Goal: Check status: Check status

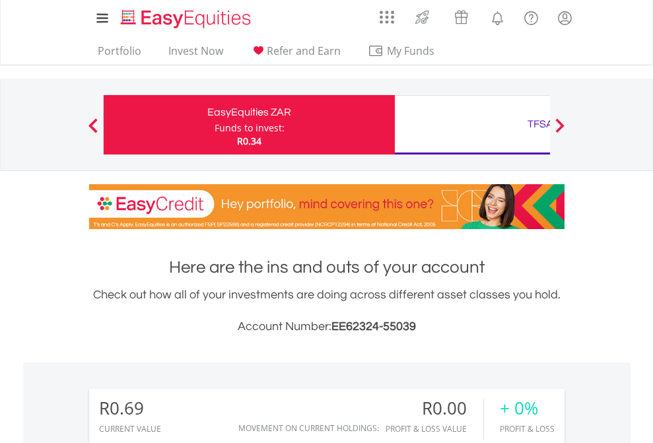
scroll to position [127, 207]
click at [215, 125] on div "Funds to invest:" at bounding box center [250, 127] width 70 height 13
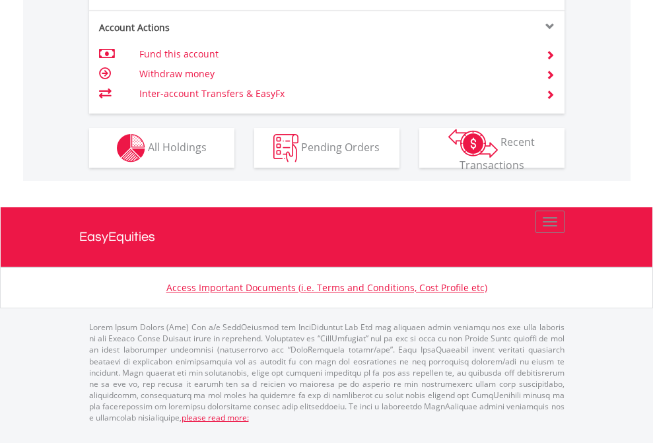
scroll to position [1266, 0]
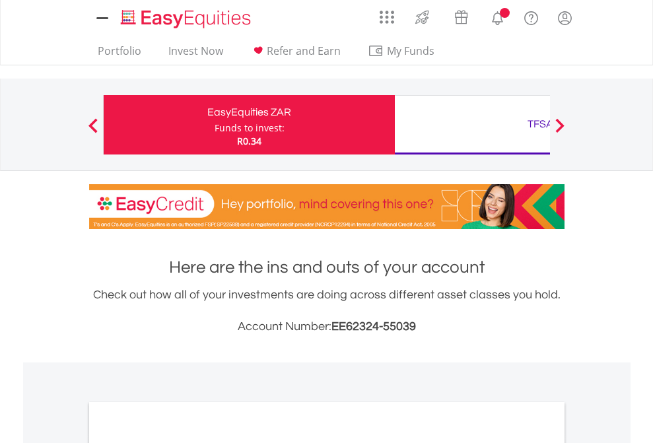
scroll to position [794, 0]
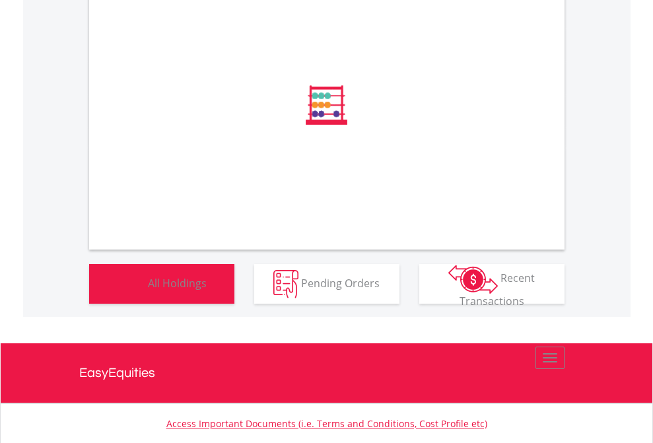
click at [148, 290] on span "All Holdings" at bounding box center [177, 282] width 59 height 15
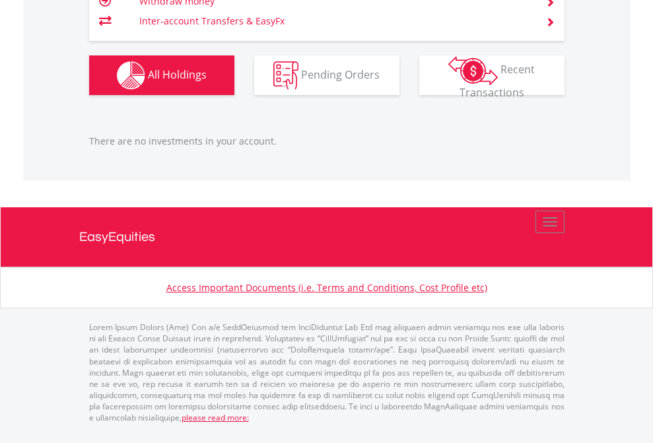
scroll to position [127, 207]
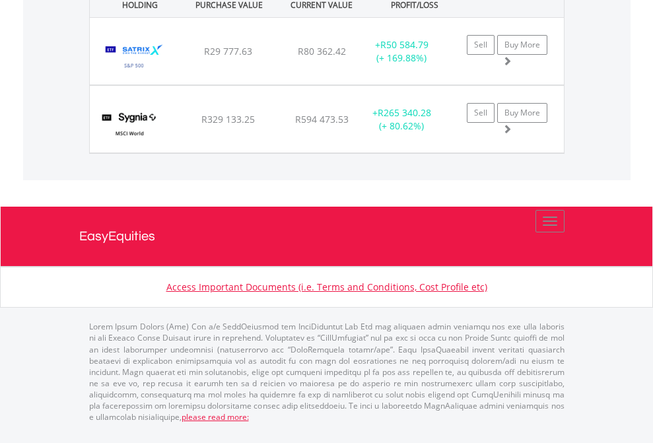
scroll to position [127, 207]
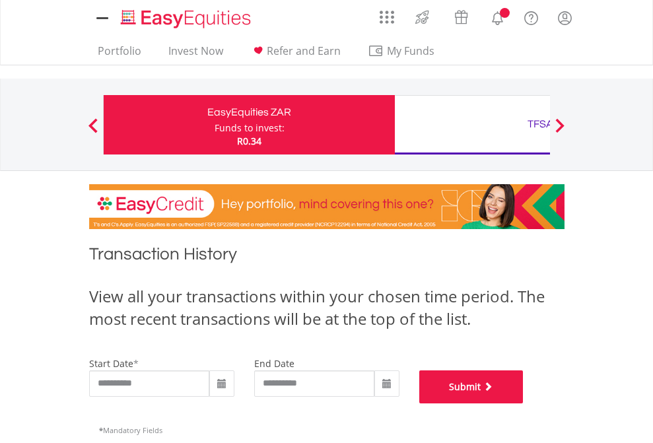
click at [524, 403] on button "Submit" at bounding box center [471, 386] width 104 height 33
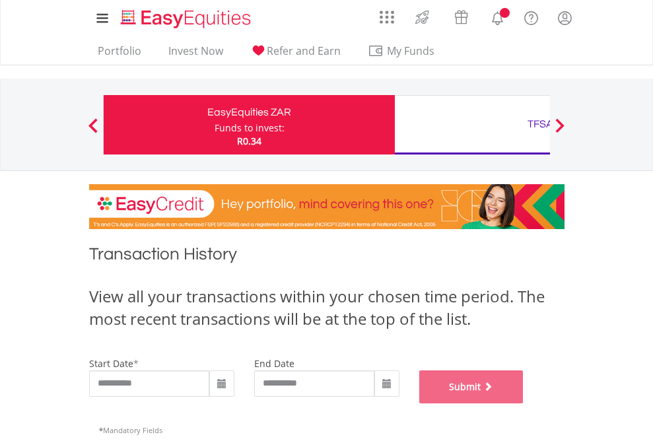
scroll to position [535, 0]
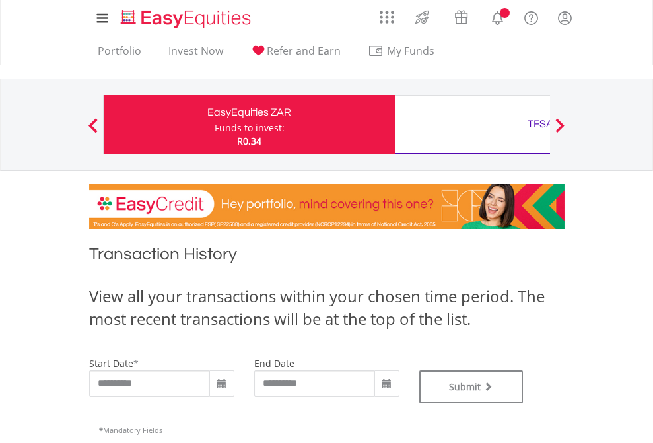
click at [472, 125] on div "TFSA" at bounding box center [540, 124] width 275 height 18
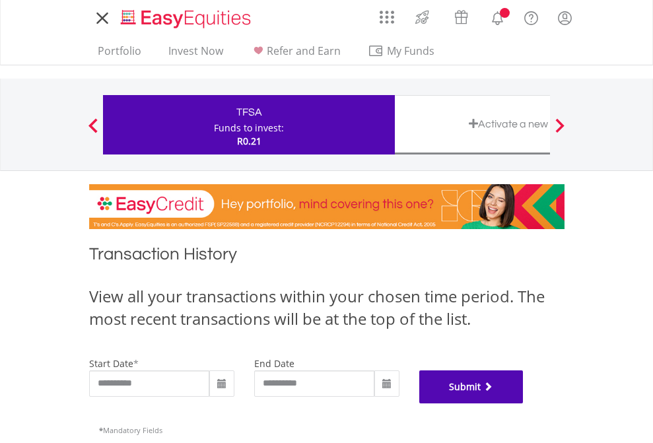
click at [524, 403] on button "Submit" at bounding box center [471, 386] width 104 height 33
